Goal: Task Accomplishment & Management: Manage account settings

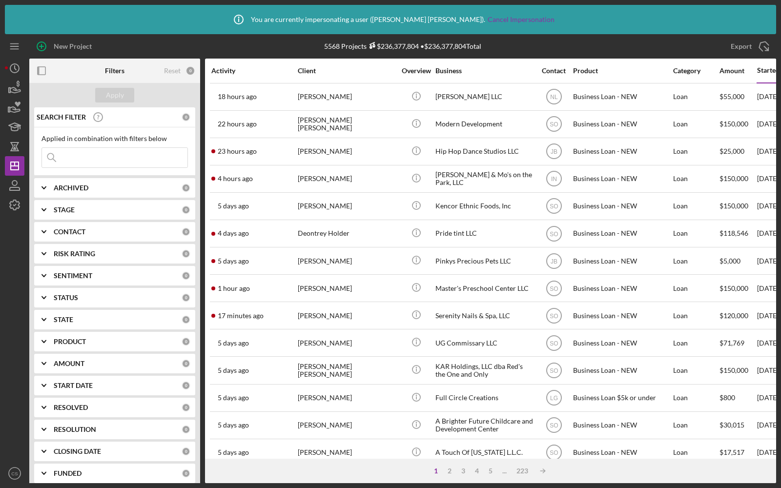
click at [99, 158] on input at bounding box center [115, 158] width 146 height 20
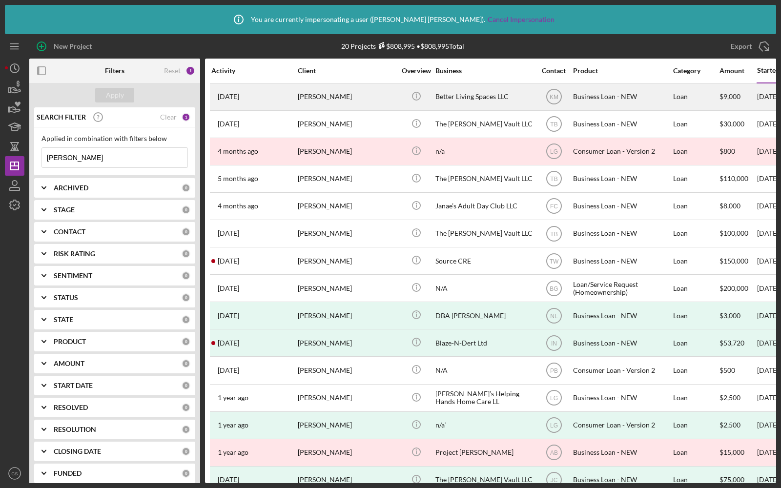
type input "[PERSON_NAME]"
click at [378, 98] on div "[PERSON_NAME]" at bounding box center [347, 97] width 98 height 26
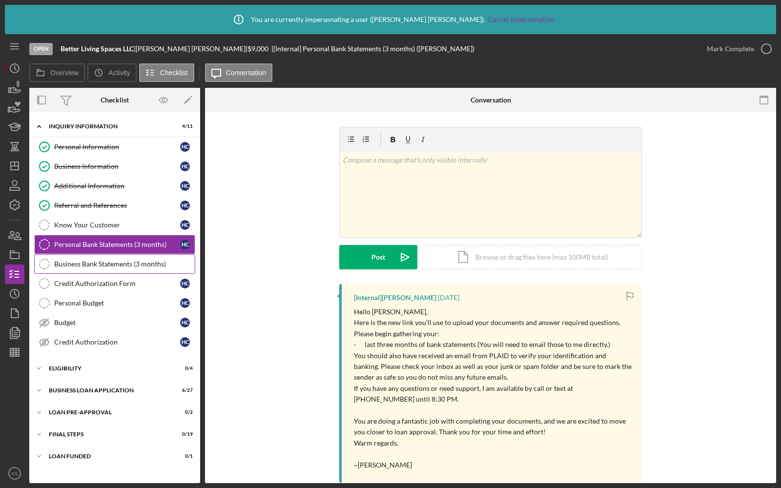
click at [83, 260] on div "Business Bank Statements (3 months)" at bounding box center [124, 264] width 141 height 8
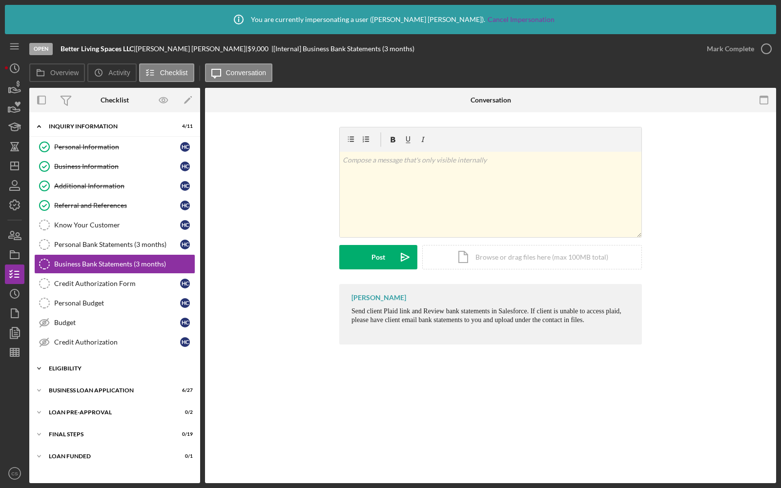
click at [64, 368] on div "Icon/Expander ELIGIBILITY 0 / 4" at bounding box center [114, 369] width 171 height 20
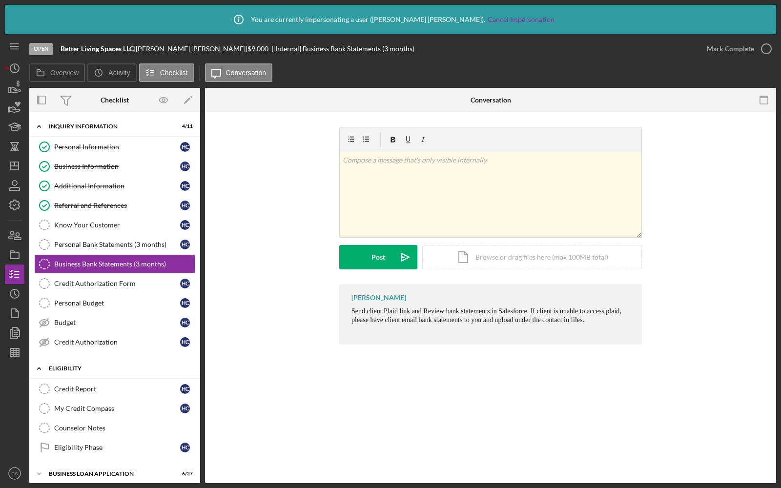
scroll to position [64, 0]
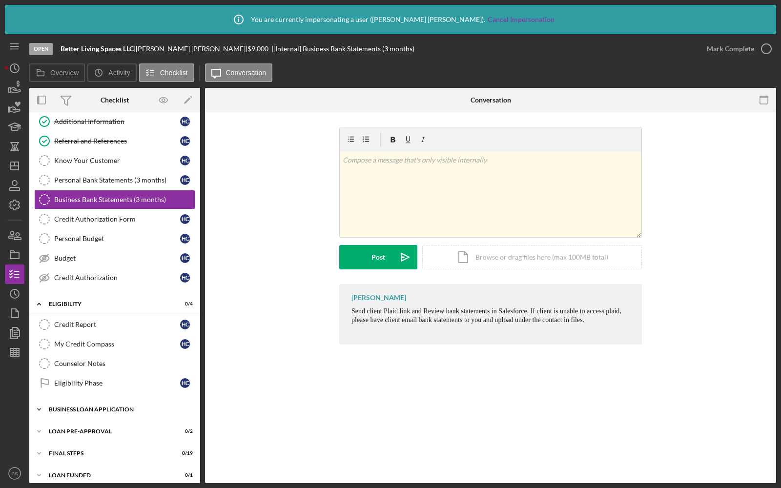
click at [64, 410] on div "Icon/Expander BUSINESS LOAN APPLICATION 6 / 27" at bounding box center [114, 410] width 171 height 20
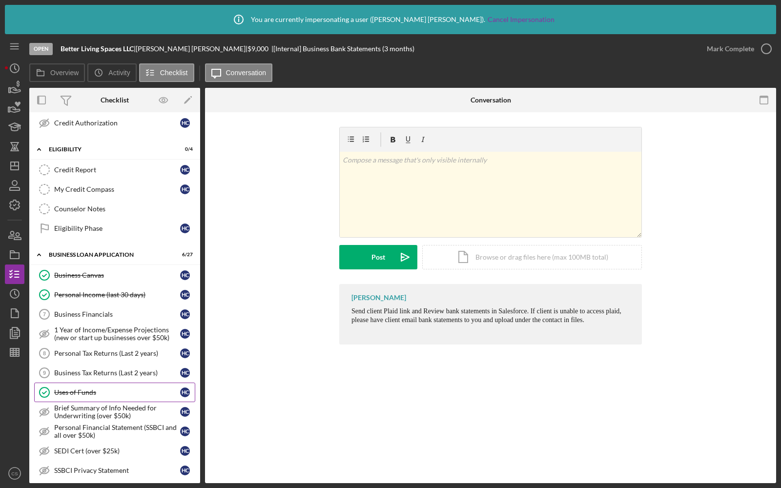
scroll to position [263, 0]
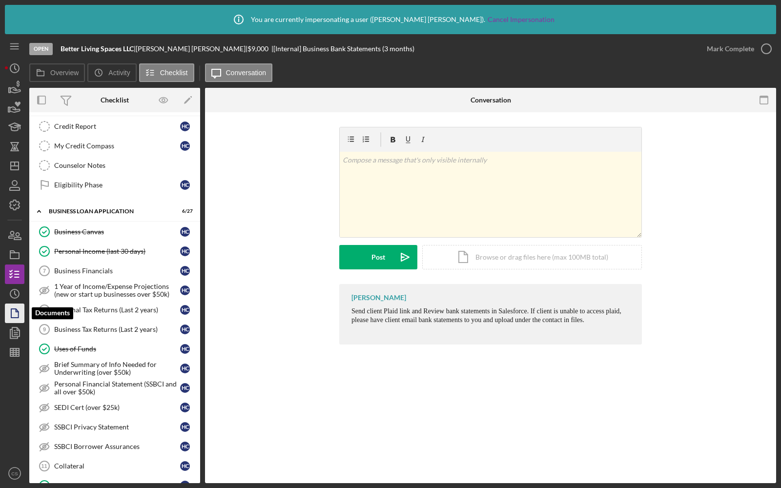
click at [11, 315] on polygon "button" at bounding box center [14, 313] width 7 height 9
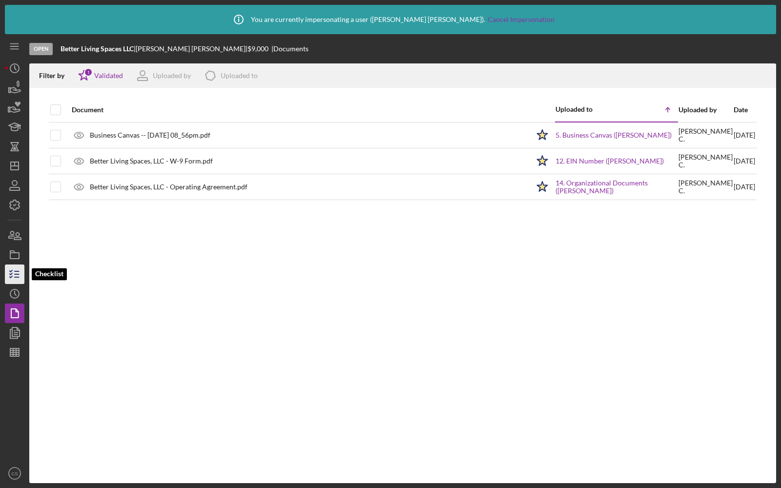
click at [17, 270] on icon "button" at bounding box center [14, 274] width 24 height 24
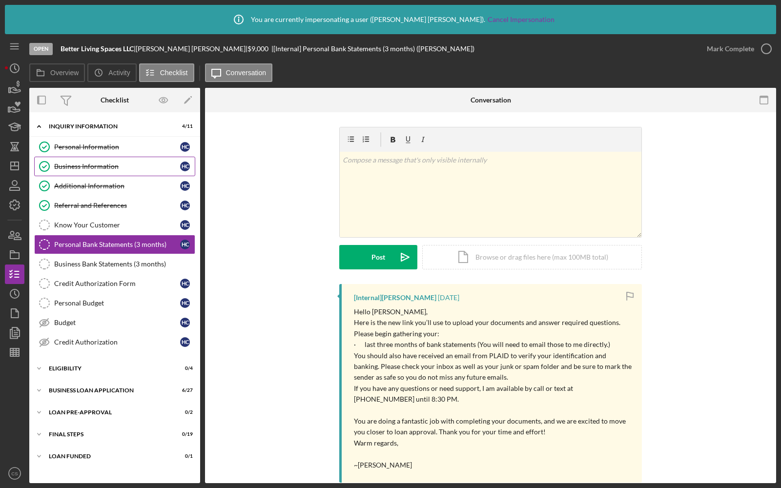
click at [105, 160] on link "Business Information Business Information H C" at bounding box center [114, 167] width 161 height 20
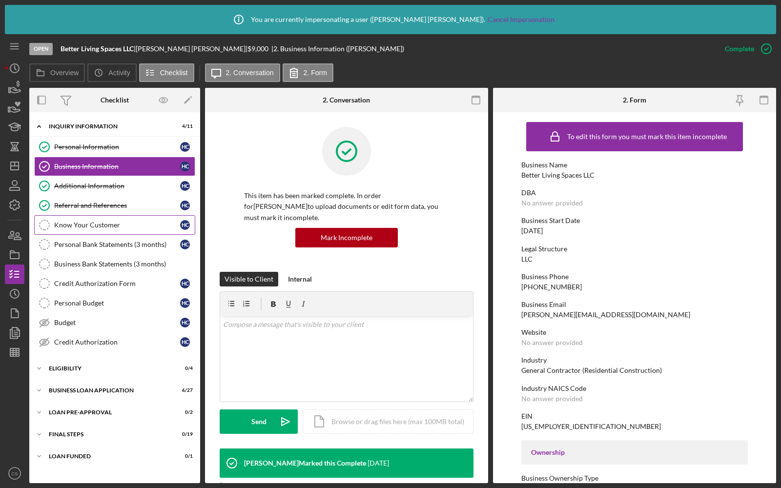
click at [104, 226] on div "Know Your Customer" at bounding box center [117, 225] width 126 height 8
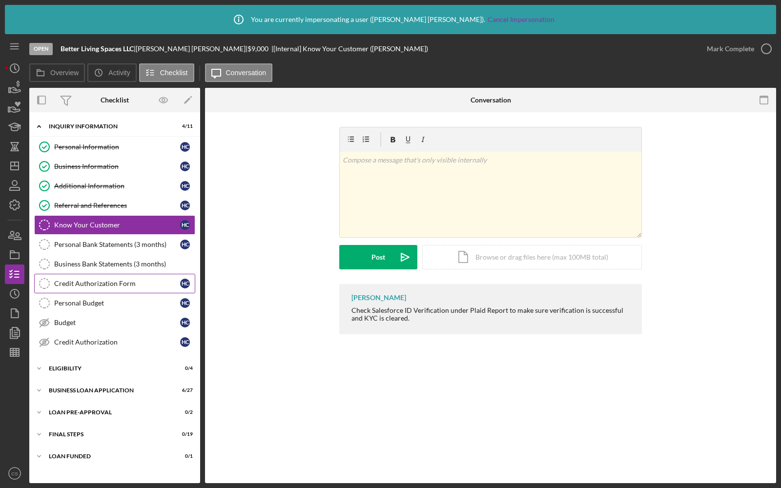
click at [91, 275] on link "Credit Authorization Form Credit Authorization Form H C" at bounding box center [114, 284] width 161 height 20
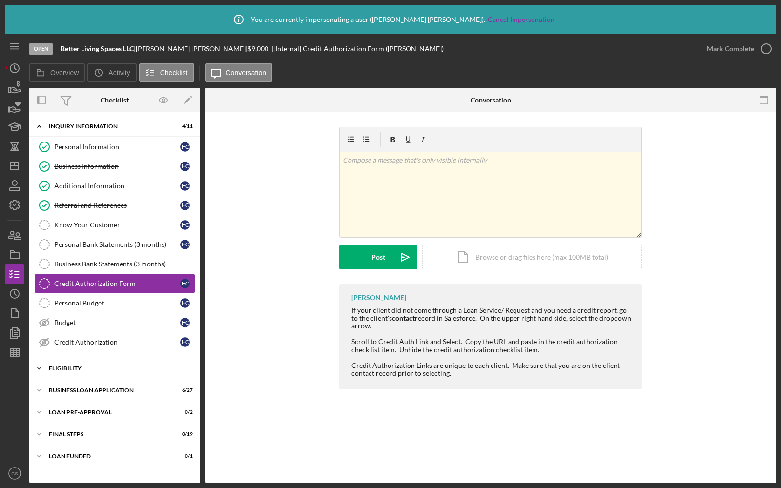
click at [81, 366] on div "ELIGIBILITY" at bounding box center [118, 369] width 139 height 6
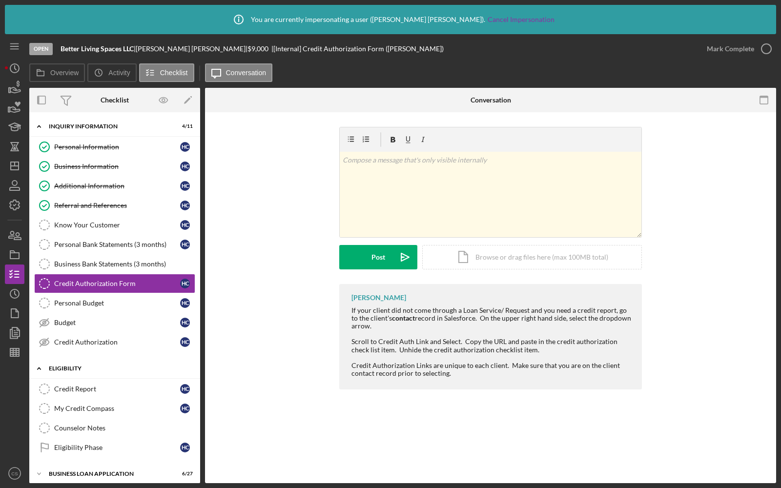
scroll to position [64, 0]
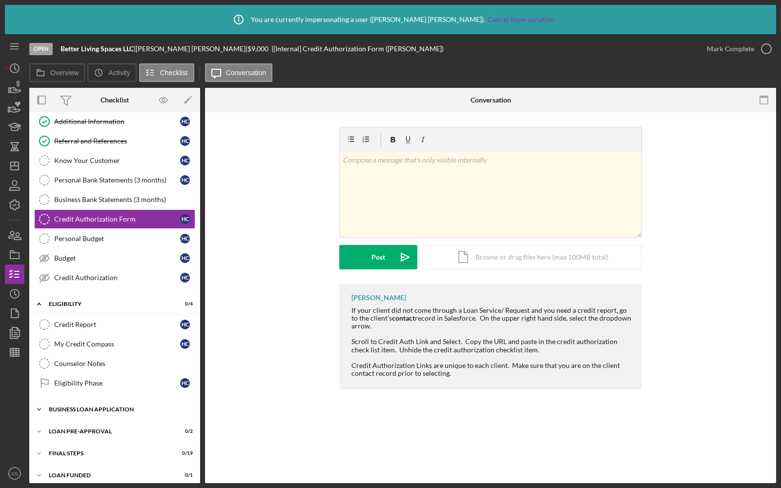
click at [83, 406] on div "Icon/Expander BUSINESS LOAN APPLICATION 6 / 27" at bounding box center [114, 410] width 171 height 20
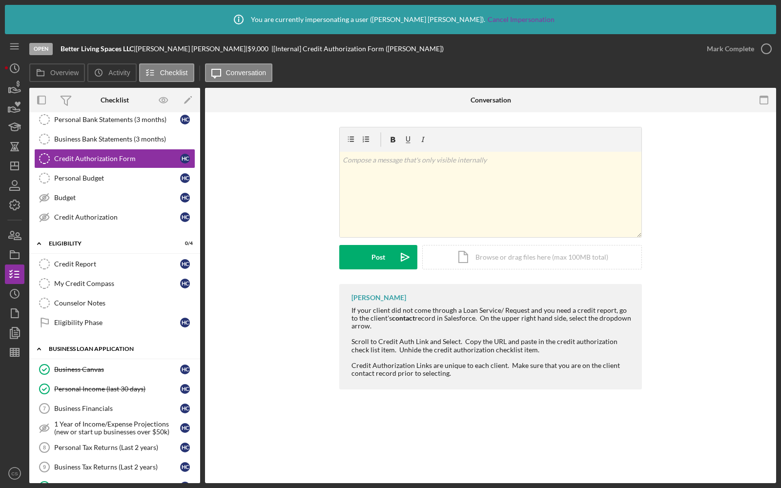
scroll to position [238, 0]
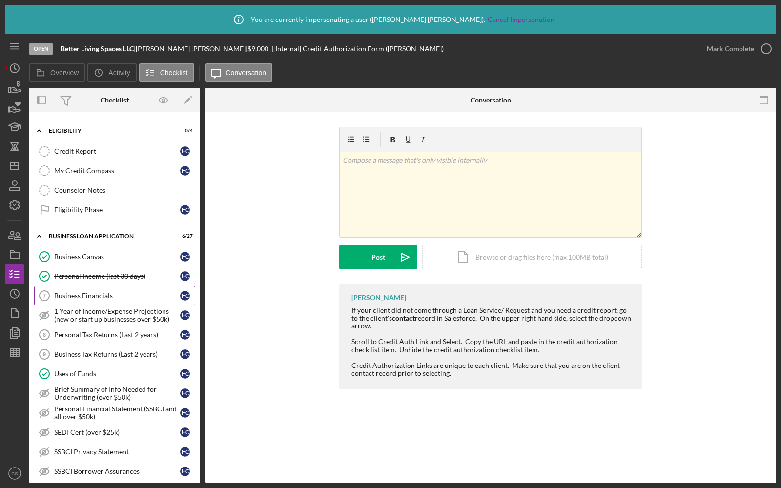
click at [96, 292] on div "Business Financials" at bounding box center [117, 296] width 126 height 8
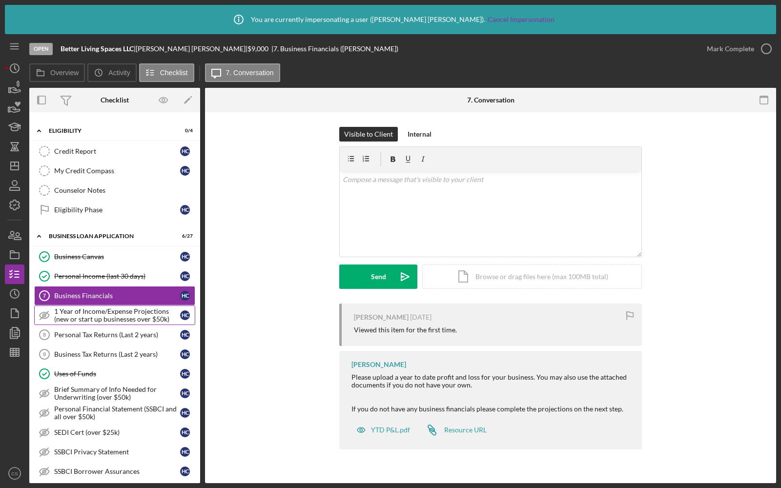
click at [90, 308] on div "1 Year of Income/Expense Projections (new or start up businesses over $50k)" at bounding box center [117, 316] width 126 height 16
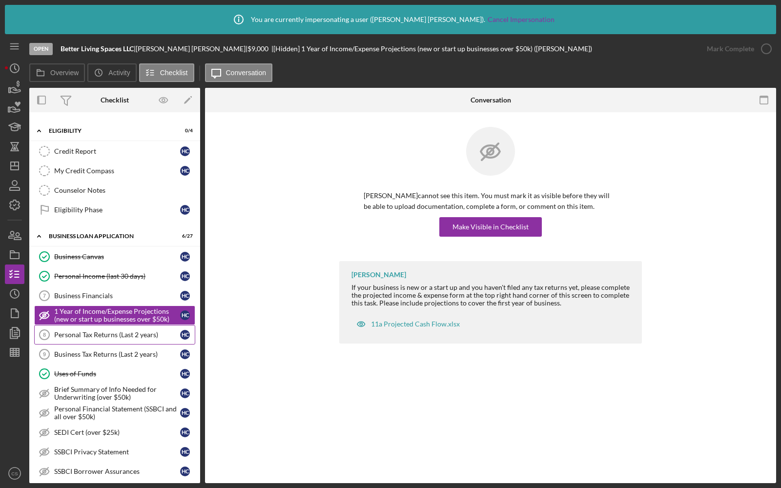
click at [90, 330] on link "Personal Tax Returns (Last 2 years) 8 Personal Tax Returns (Last 2 years) H C" at bounding box center [114, 335] width 161 height 20
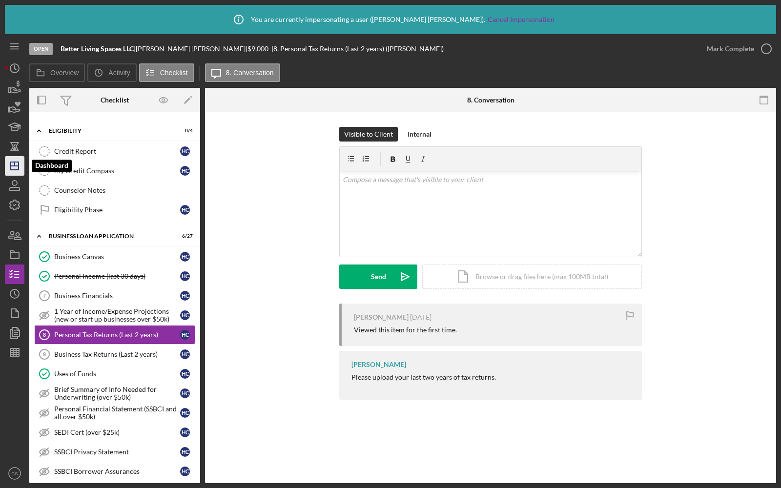
click at [13, 164] on icon "Icon/Dashboard" at bounding box center [14, 166] width 24 height 24
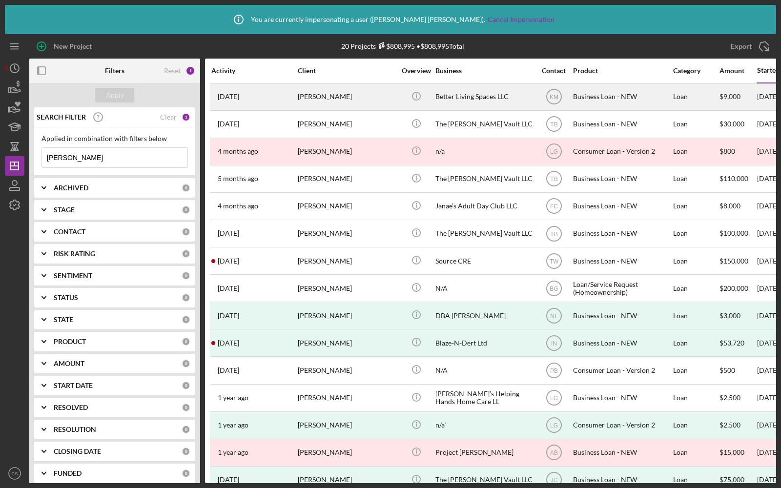
click at [279, 98] on div "[DATE] [PERSON_NAME]" at bounding box center [253, 97] width 85 height 26
